Goal: Information Seeking & Learning: Learn about a topic

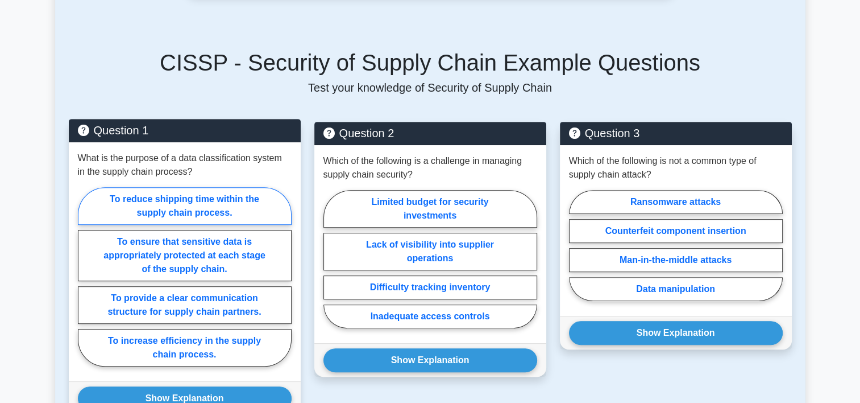
scroll to position [512, 0]
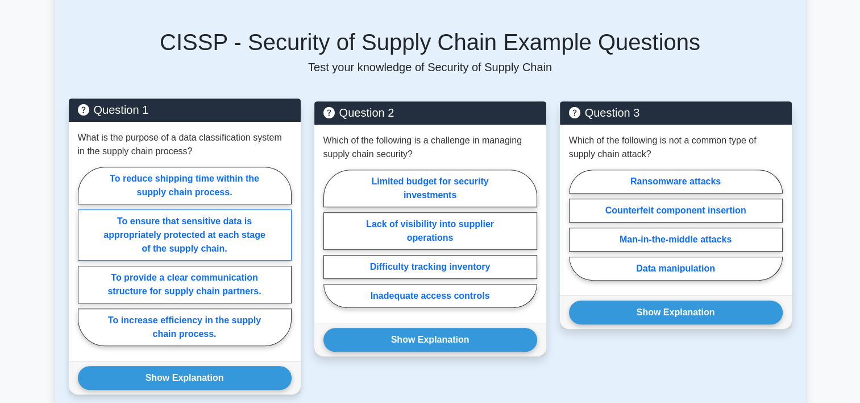
click at [223, 236] on label "To ensure that sensitive data is appropriately protected at each stage of the s…" at bounding box center [185, 234] width 214 height 51
click at [85, 256] on input "To ensure that sensitive data is appropriately protected at each stage of the s…" at bounding box center [81, 259] width 7 height 7
radio input "true"
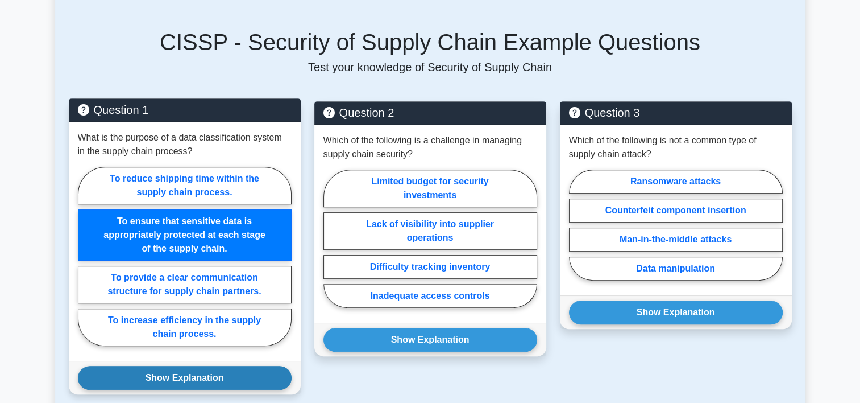
click at [216, 375] on button "Show Explanation" at bounding box center [185, 378] width 214 height 24
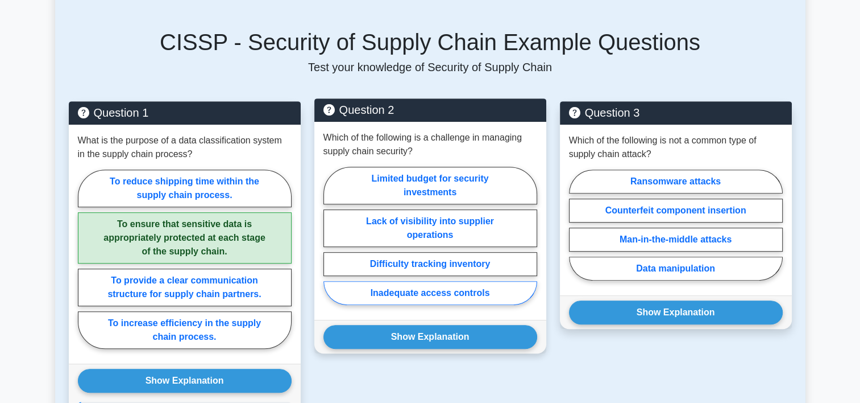
click at [399, 292] on label "Inadequate access controls" at bounding box center [431, 293] width 214 height 24
click at [331, 243] on input "Inadequate access controls" at bounding box center [327, 238] width 7 height 7
radio input "true"
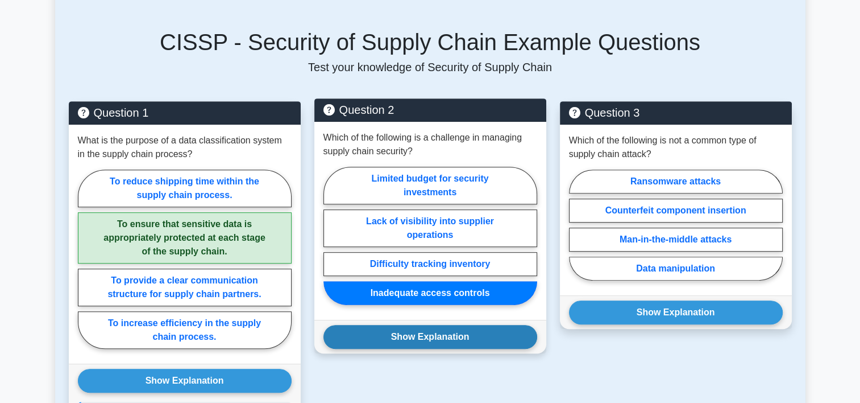
click at [402, 345] on button "Show Explanation" at bounding box center [431, 337] width 214 height 24
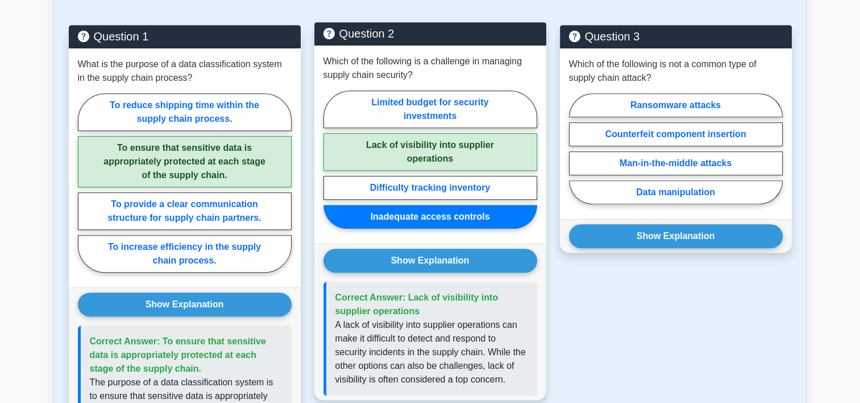
scroll to position [569, 0]
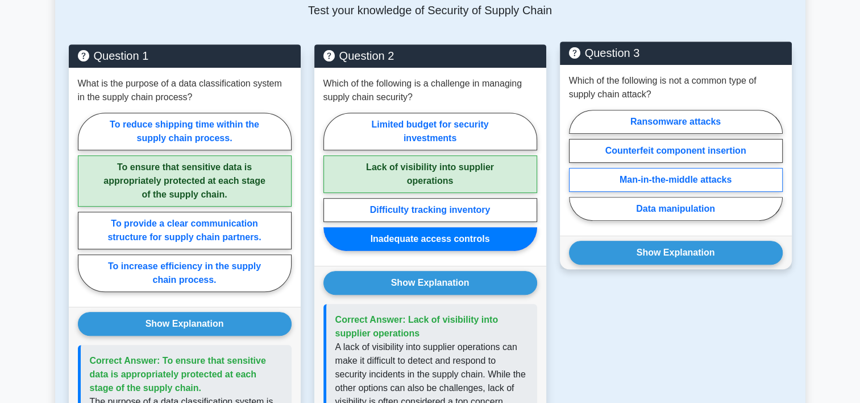
click at [640, 171] on label "Man-in-the-middle attacks" at bounding box center [676, 180] width 214 height 24
click at [577, 171] on input "Man-in-the-middle attacks" at bounding box center [572, 168] width 7 height 7
radio input "true"
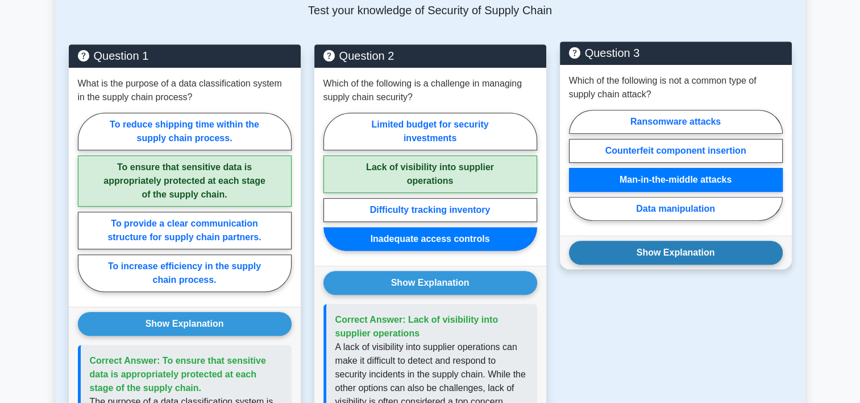
click at [641, 248] on button "Show Explanation" at bounding box center [676, 252] width 214 height 24
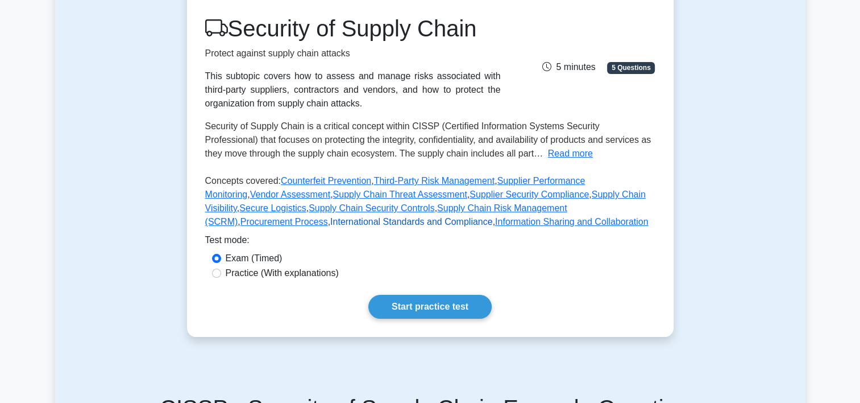
scroll to position [0, 0]
